Goal: Task Accomplishment & Management: Manage account settings

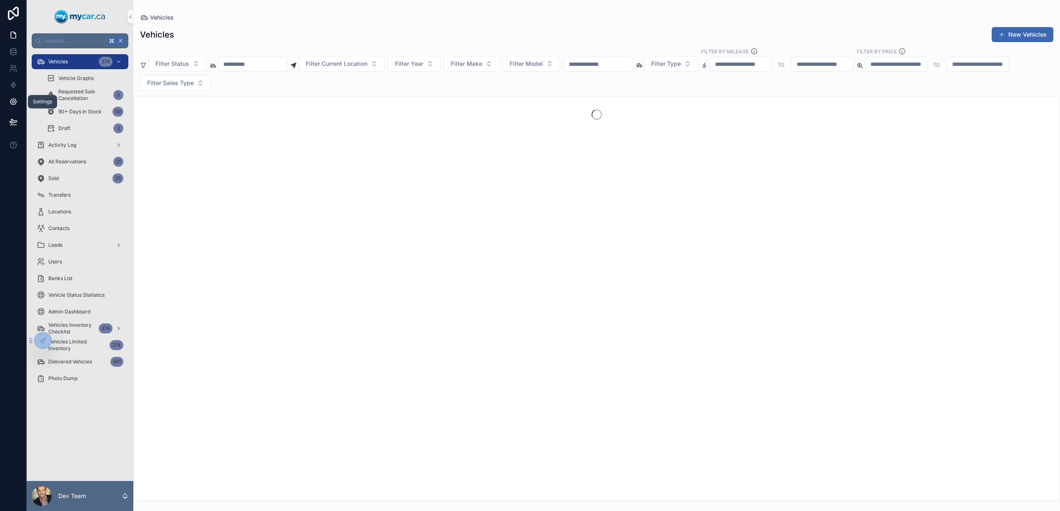
click at [9, 100] on icon at bounding box center [13, 101] width 8 height 8
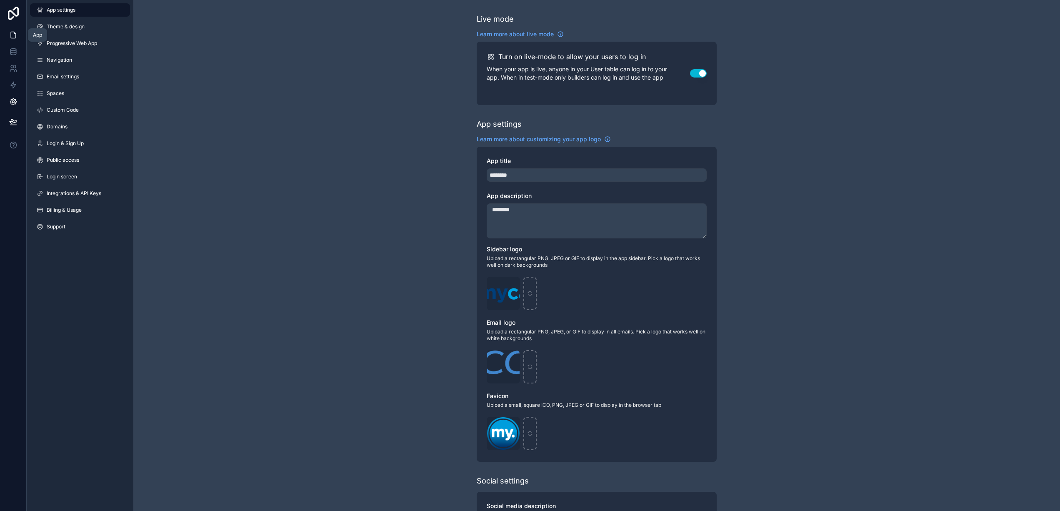
click at [17, 37] on icon at bounding box center [13, 35] width 8 height 8
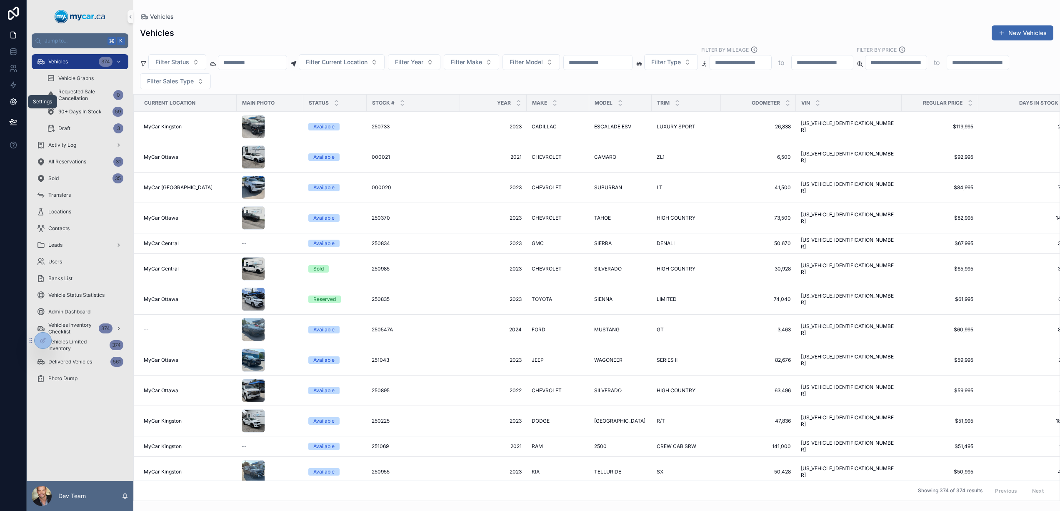
click at [16, 100] on icon at bounding box center [13, 101] width 8 height 8
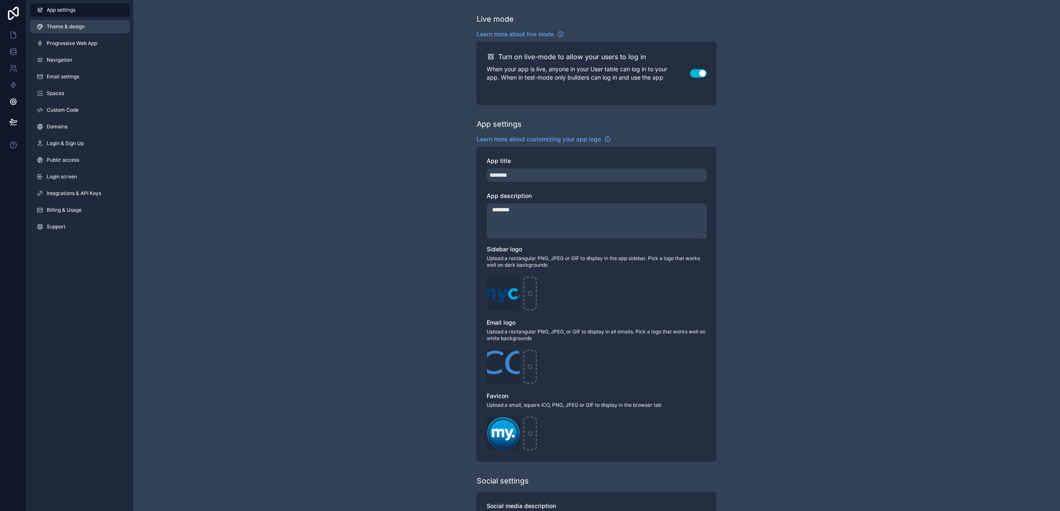
click at [69, 30] on span "Theme & design" at bounding box center [66, 26] width 38 height 7
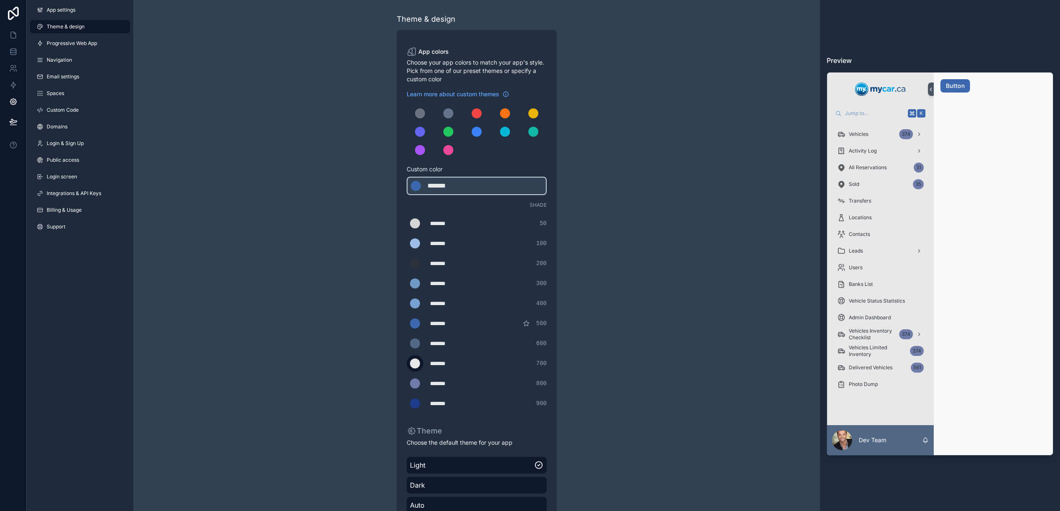
click at [415, 364] on div "scrollable content" at bounding box center [415, 363] width 10 height 10
click at [407, 363] on input "*******" at bounding box center [407, 363] width 0 height 0
click at [655, 352] on div "Theme & design App colors Choose your app colors to match your app's style. Pic…" at bounding box center [476, 284] width 687 height 568
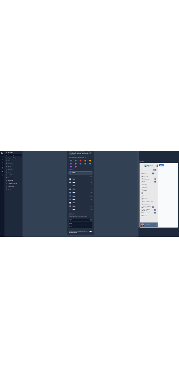
scroll to position [57, 0]
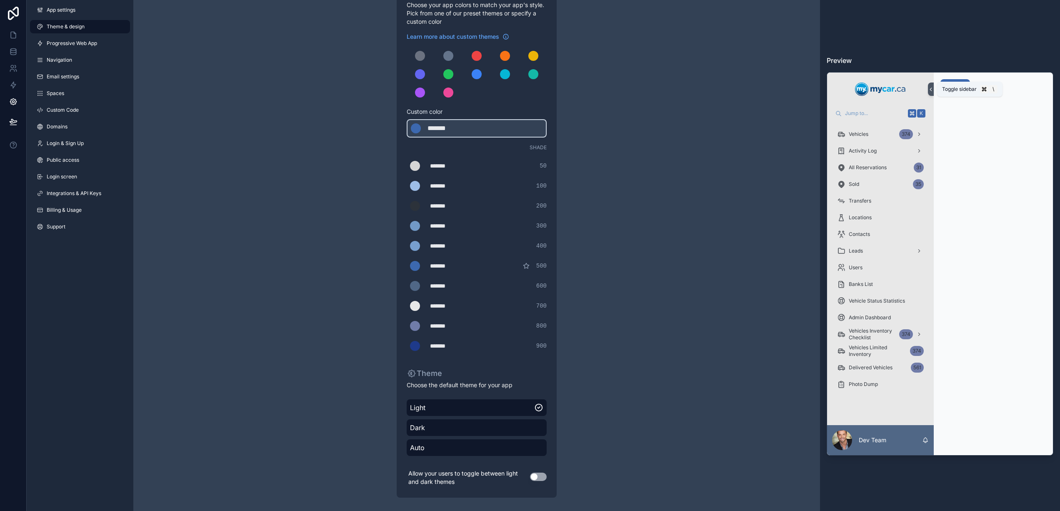
click at [931, 90] on icon at bounding box center [931, 89] width 6 height 6
click at [1046, 87] on div "Jump to... K Vehicles 374 Activity Log All Reservations 31 Sold 35 Transfers Lo…" at bounding box center [940, 263] width 227 height 383
click at [1046, 85] on div "Jump to... K Vehicles 374 Activity Log All Reservations 31 Sold 35 Transfers Lo…" at bounding box center [940, 263] width 227 height 383
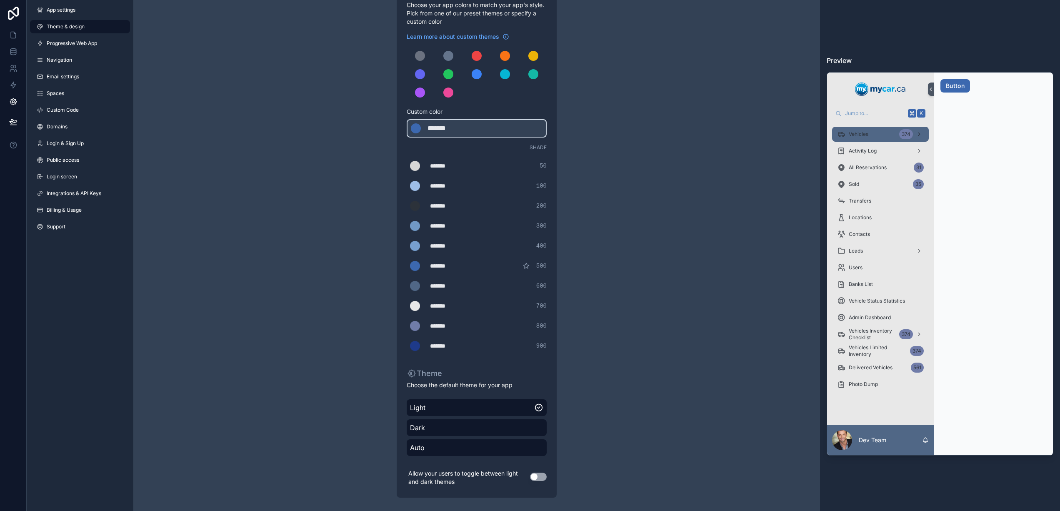
click at [860, 130] on div "Vehicles 374" at bounding box center [880, 133] width 87 height 13
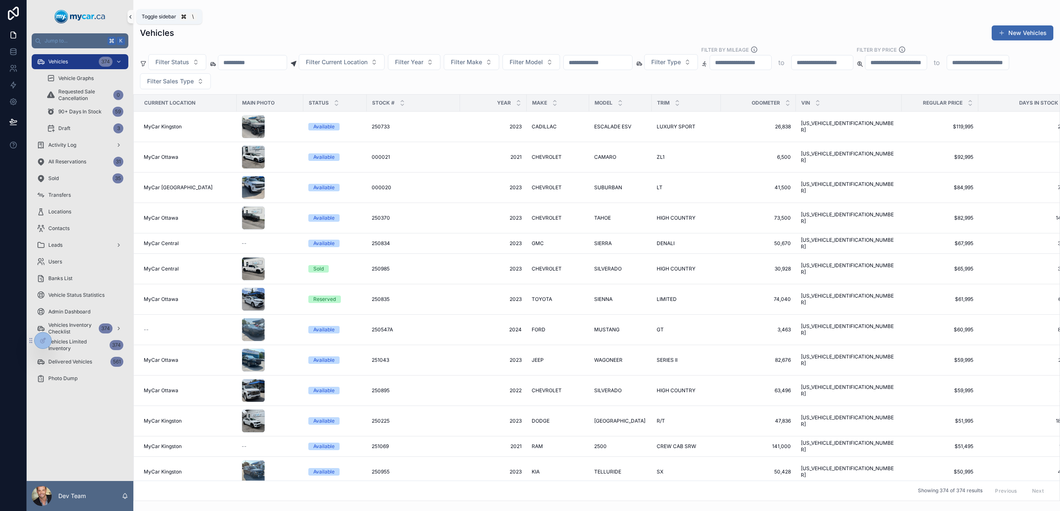
click at [130, 16] on icon "scrollable content" at bounding box center [131, 16] width 2 height 3
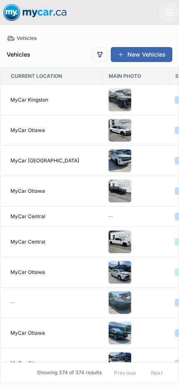
click at [167, 13] on icon "scrollable content" at bounding box center [169, 12] width 10 height 10
